Goal: Find specific page/section: Find specific page/section

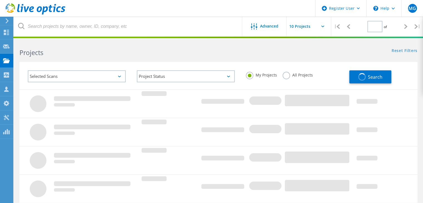
type input "1"
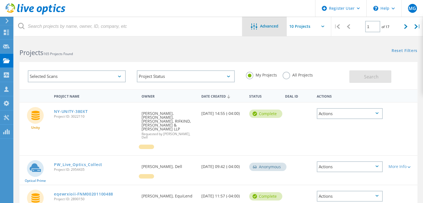
click at [257, 30] on div at bounding box center [255, 26] width 9 height 7
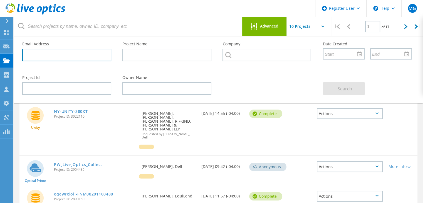
click at [72, 61] on input "text" at bounding box center [66, 55] width 89 height 13
paste input "[PERSON_NAME][EMAIL_ADDRESS][PERSON_NAME][DOMAIN_NAME]"
type input "[PERSON_NAME][EMAIL_ADDRESS][PERSON_NAME][DOMAIN_NAME]"
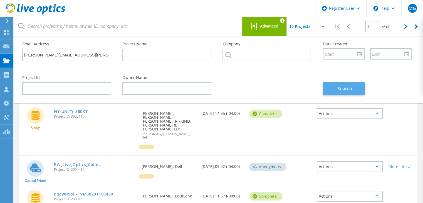
click at [348, 90] on span "Search" at bounding box center [345, 89] width 14 height 6
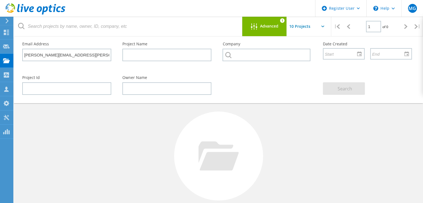
click at [268, 25] on span "Advanced" at bounding box center [269, 26] width 18 height 4
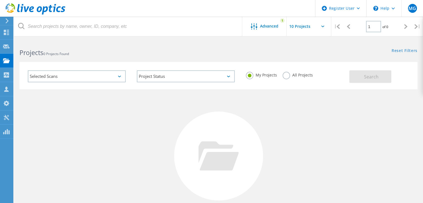
click at [284, 72] on label "All Projects" at bounding box center [298, 74] width 30 height 5
click at [0, 0] on input "All Projects" at bounding box center [0, 0] width 0 height 0
click at [352, 76] on button "Search" at bounding box center [370, 76] width 42 height 13
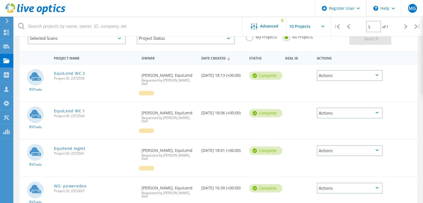
scroll to position [39, 0]
